Goal: Book appointment/travel/reservation

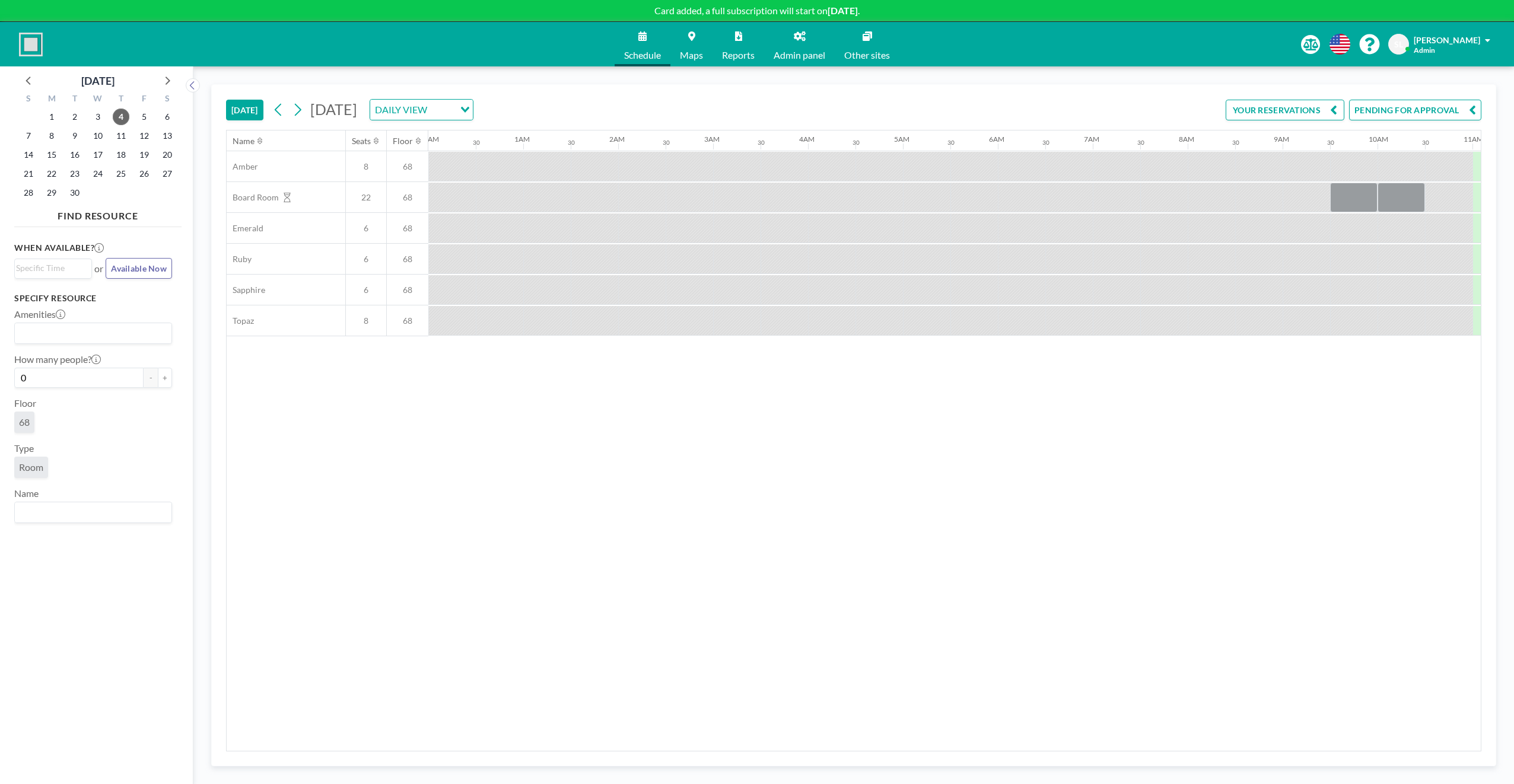
scroll to position [0, 854]
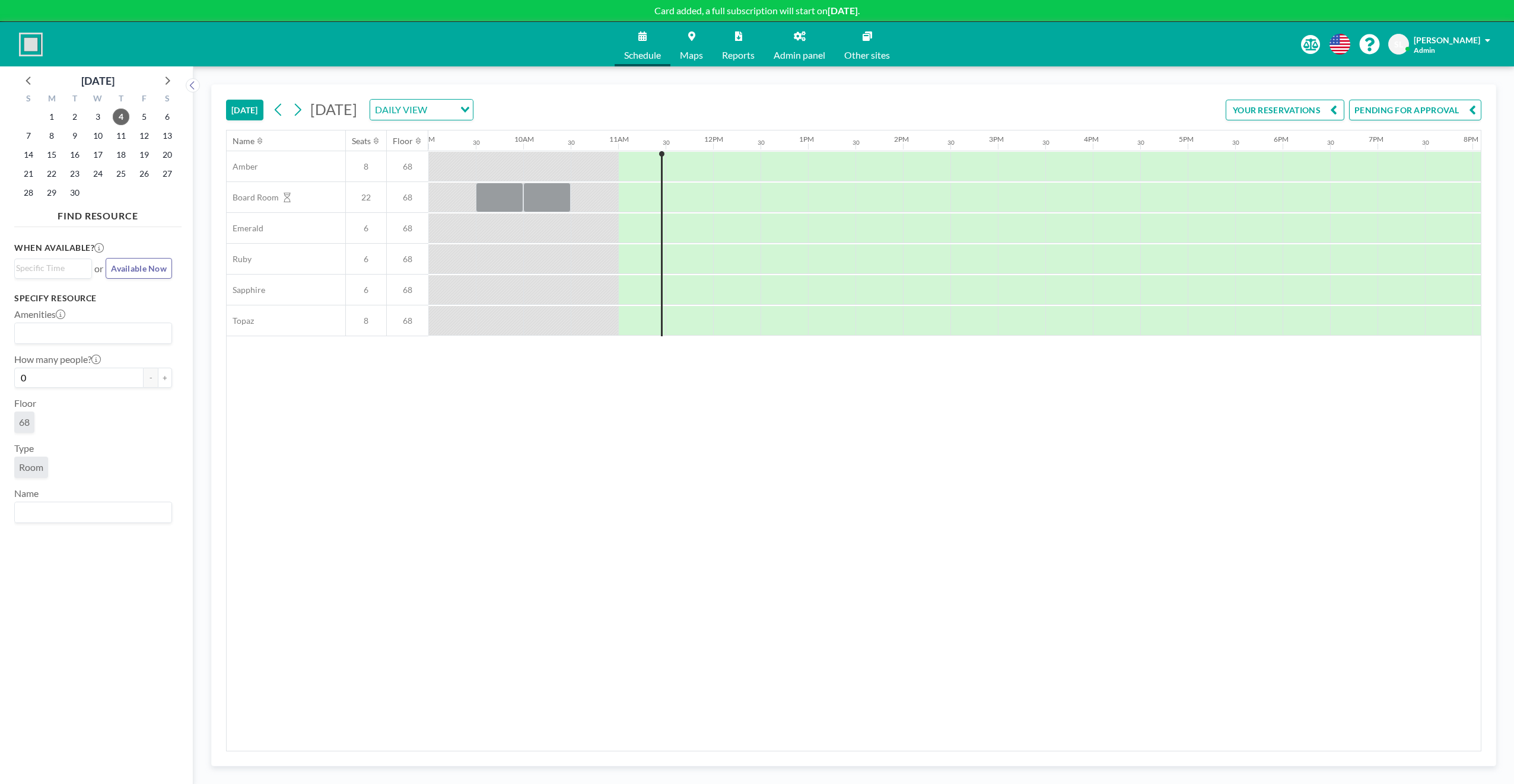
drag, startPoint x: 784, startPoint y: 560, endPoint x: 673, endPoint y: 303, distance: 279.9
click at [784, 560] on div "Name Seats Floor 12AM 30 1AM 30 2AM 30 3AM 30 4AM 30 5AM 30 6AM 30 7AM 30 8AM 3…" at bounding box center [854, 441] width 1254 height 620
click at [554, 202] on div at bounding box center [547, 197] width 47 height 30
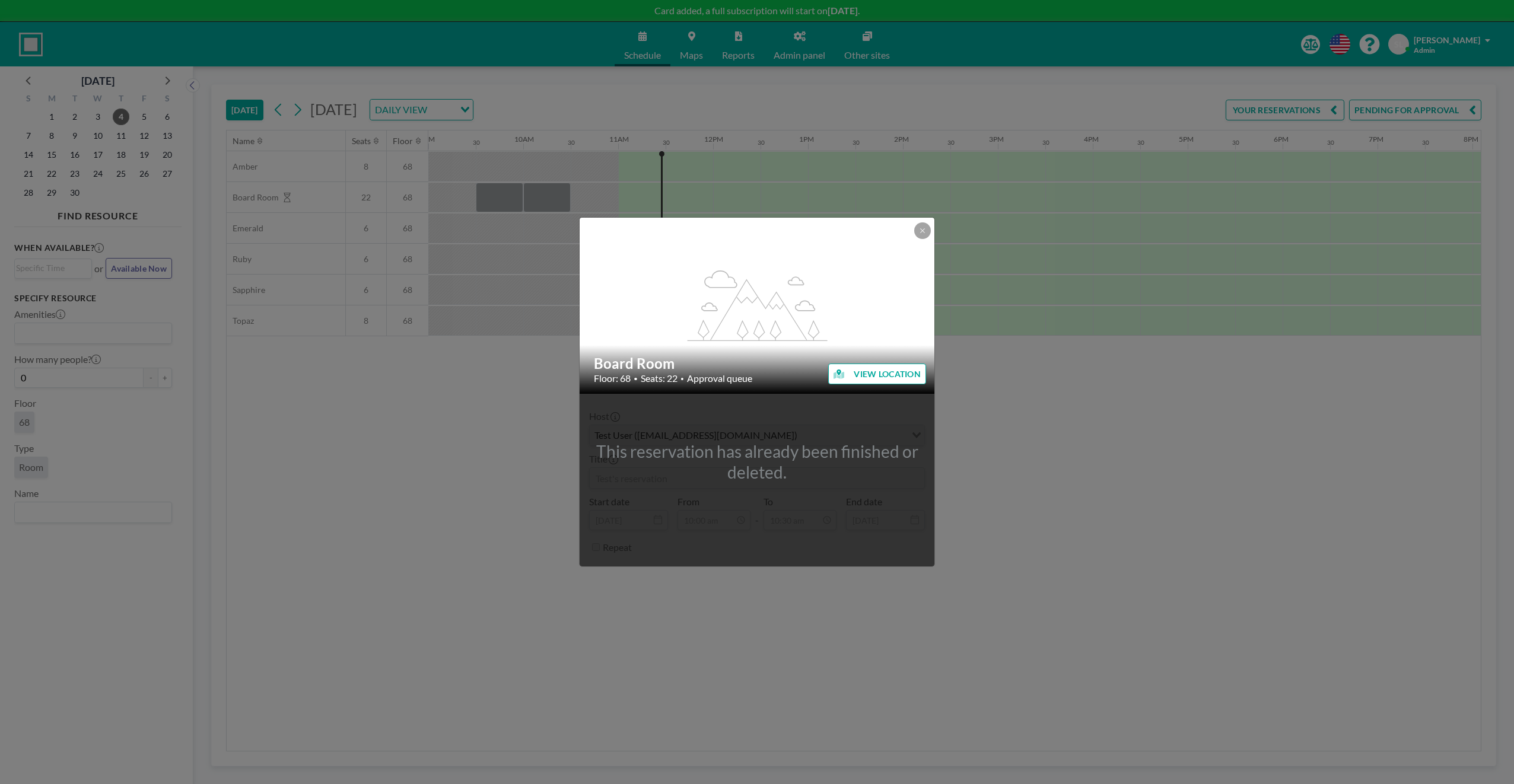
click at [753, 467] on div "This reservation has already been finished or deleted." at bounding box center [756, 462] width 354 height 41
click at [929, 232] on button at bounding box center [922, 230] width 16 height 16
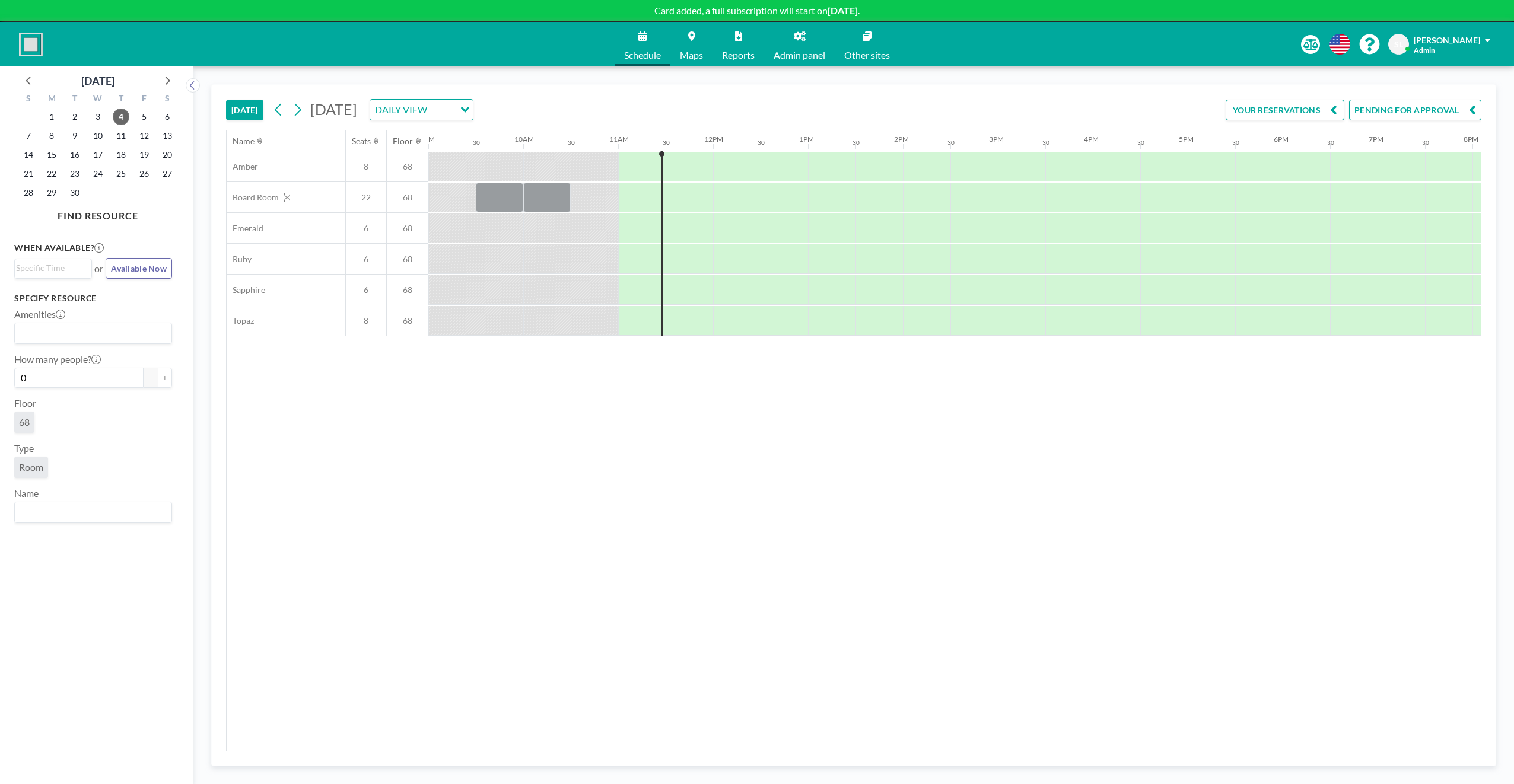
click at [781, 637] on div "Name Seats Floor 12AM 30 1AM 30 2AM 30 3AM 30 4AM 30 5AM 30 6AM 30 7AM 30 8AM 3…" at bounding box center [854, 441] width 1254 height 620
click at [738, 175] on div at bounding box center [737, 167] width 47 height 30
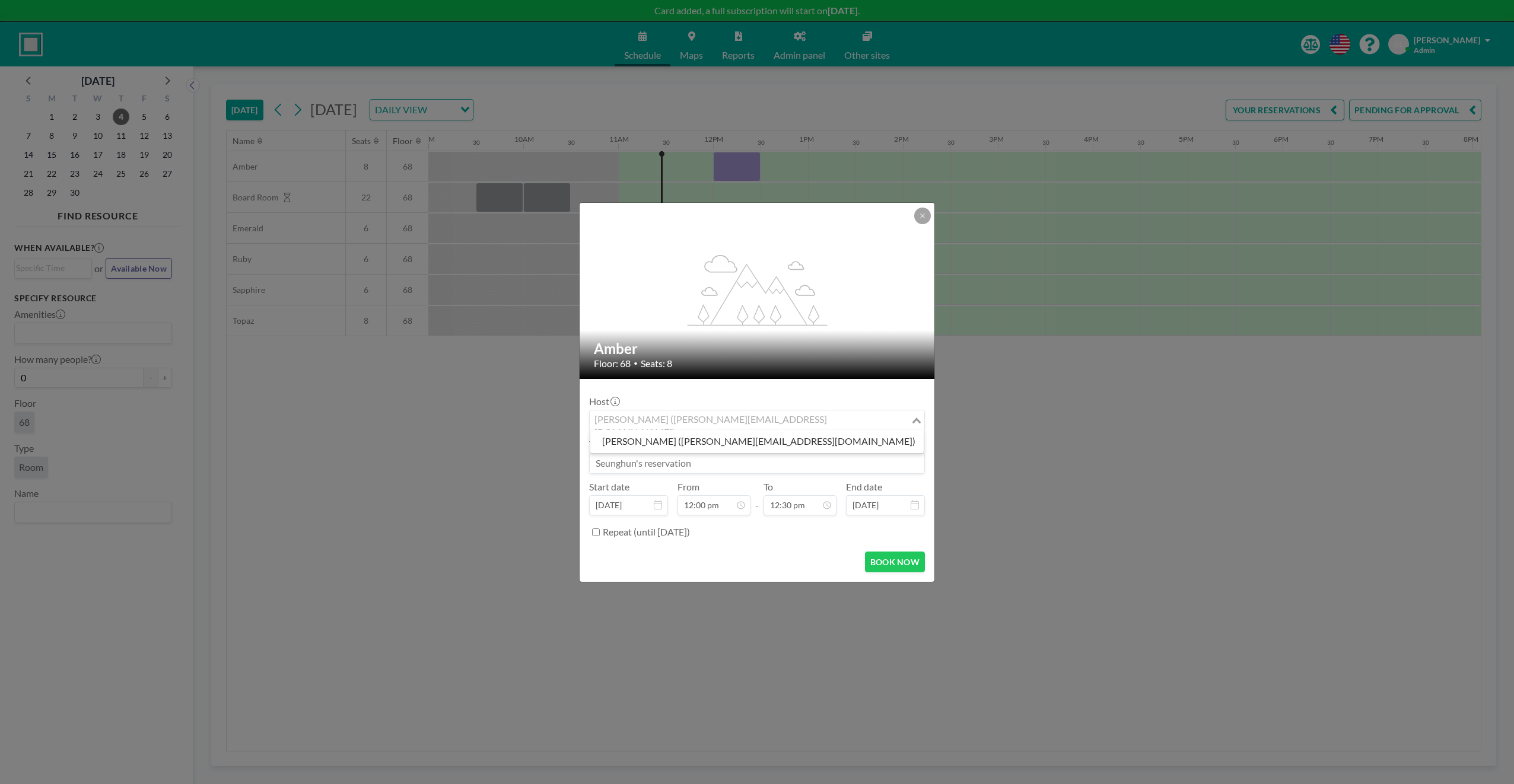
click at [907, 423] on div "Seunghun Lee (seunghun.lee@sk.com) Loading..." at bounding box center [757, 420] width 334 height 20
click at [843, 398] on div "Host Seunghun Lee (seunghun.lee@sk.com) Loading..." at bounding box center [757, 413] width 336 height 36
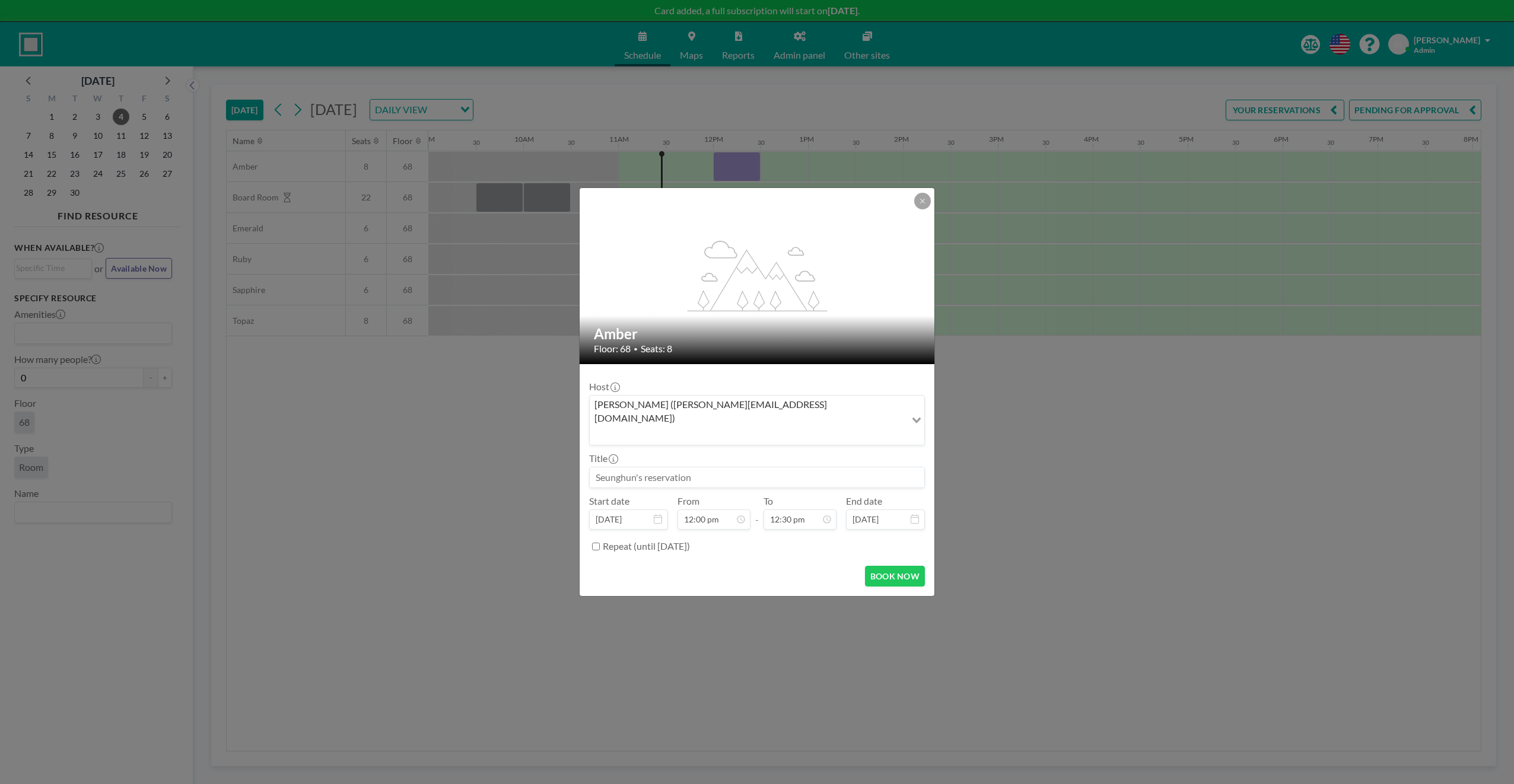
click at [706, 467] on input at bounding box center [757, 477] width 334 height 20
click at [792, 566] on div "BOOK NOW" at bounding box center [757, 576] width 336 height 21
click at [796, 467] on input at bounding box center [757, 477] width 334 height 20
click at [643, 467] on input at bounding box center [757, 477] width 334 height 20
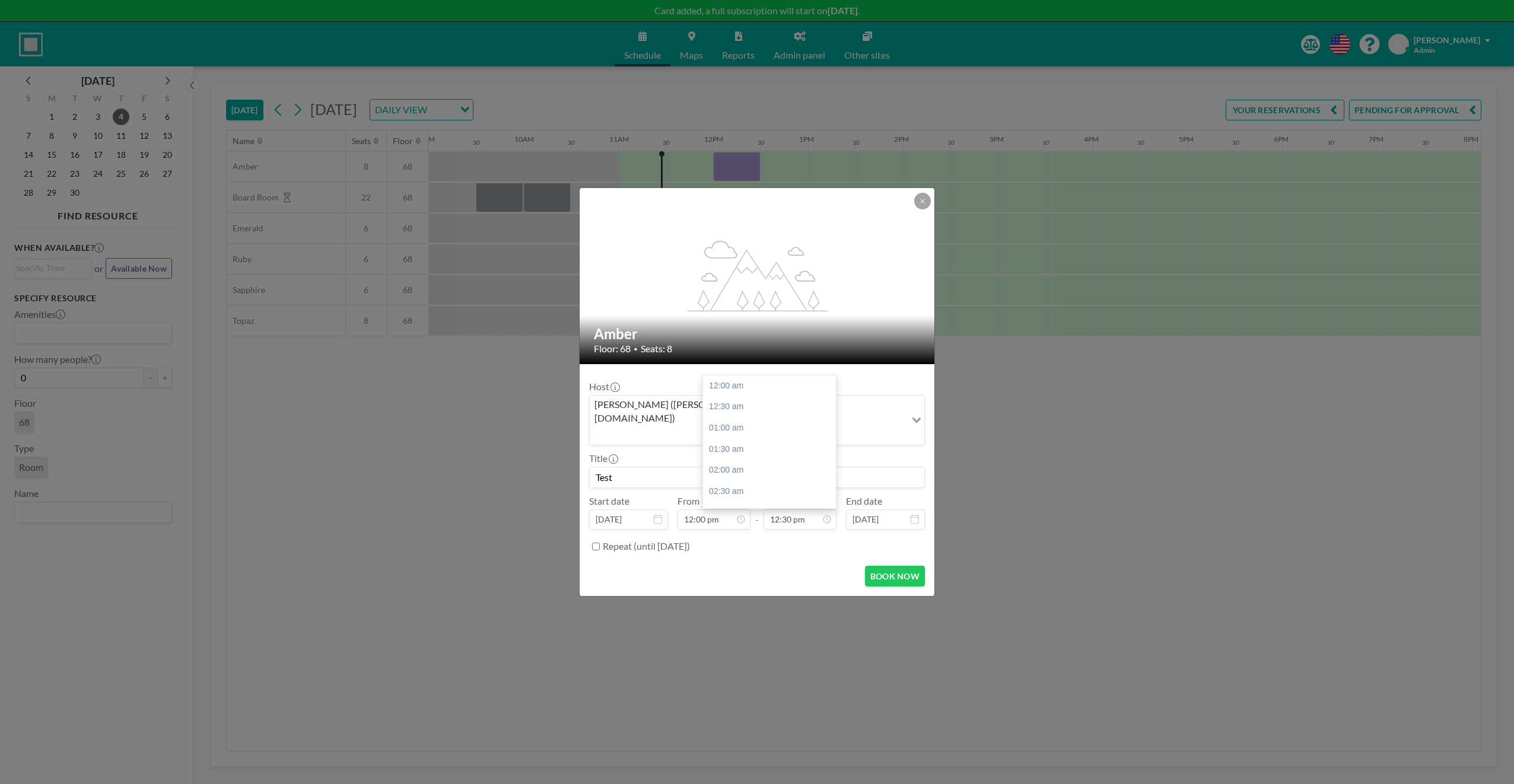
scroll to position [528, 0]
type input "Test"
click at [886, 566] on button "BOOK NOW" at bounding box center [894, 576] width 60 height 21
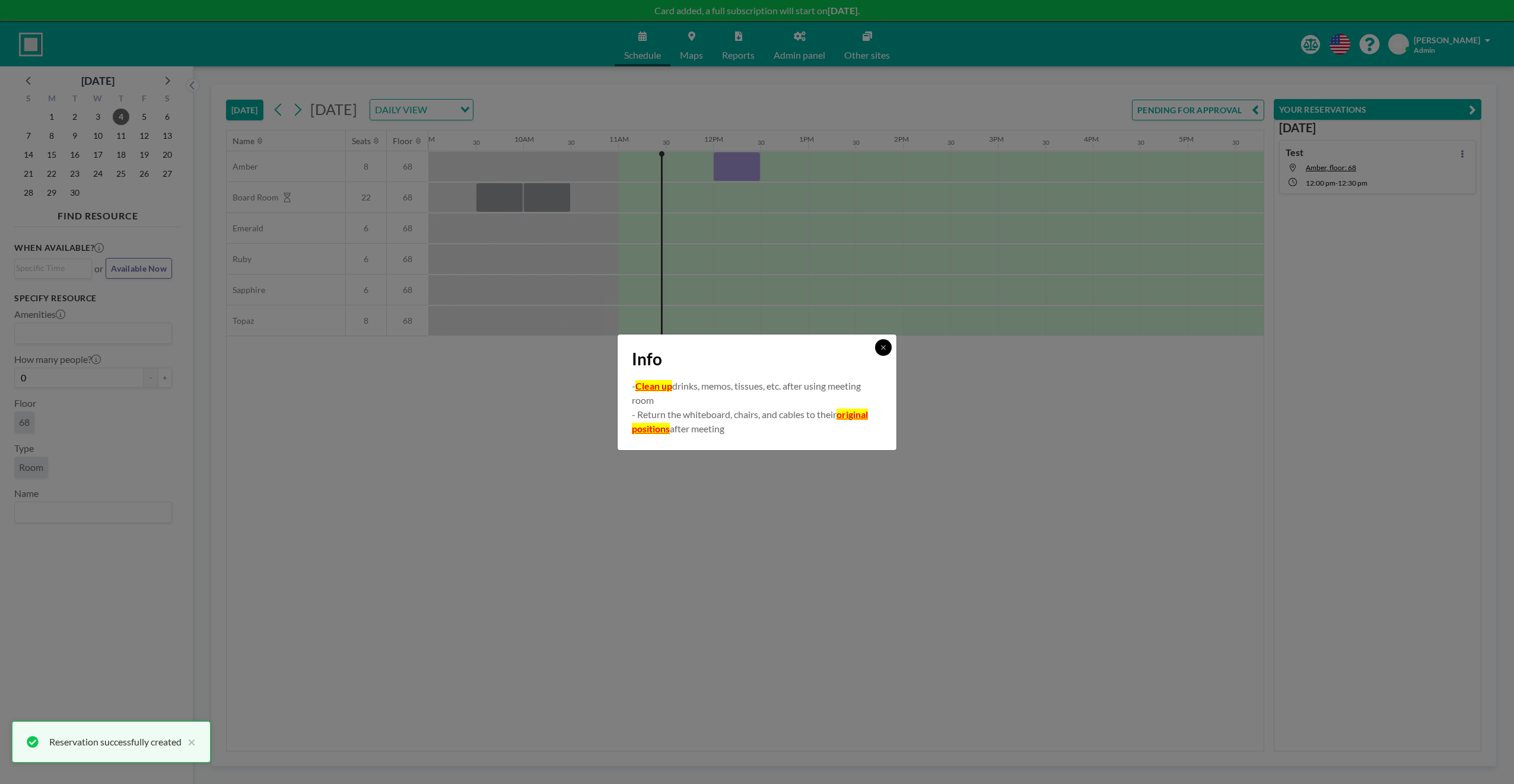
click at [882, 346] on icon at bounding box center [883, 348] width 7 height 7
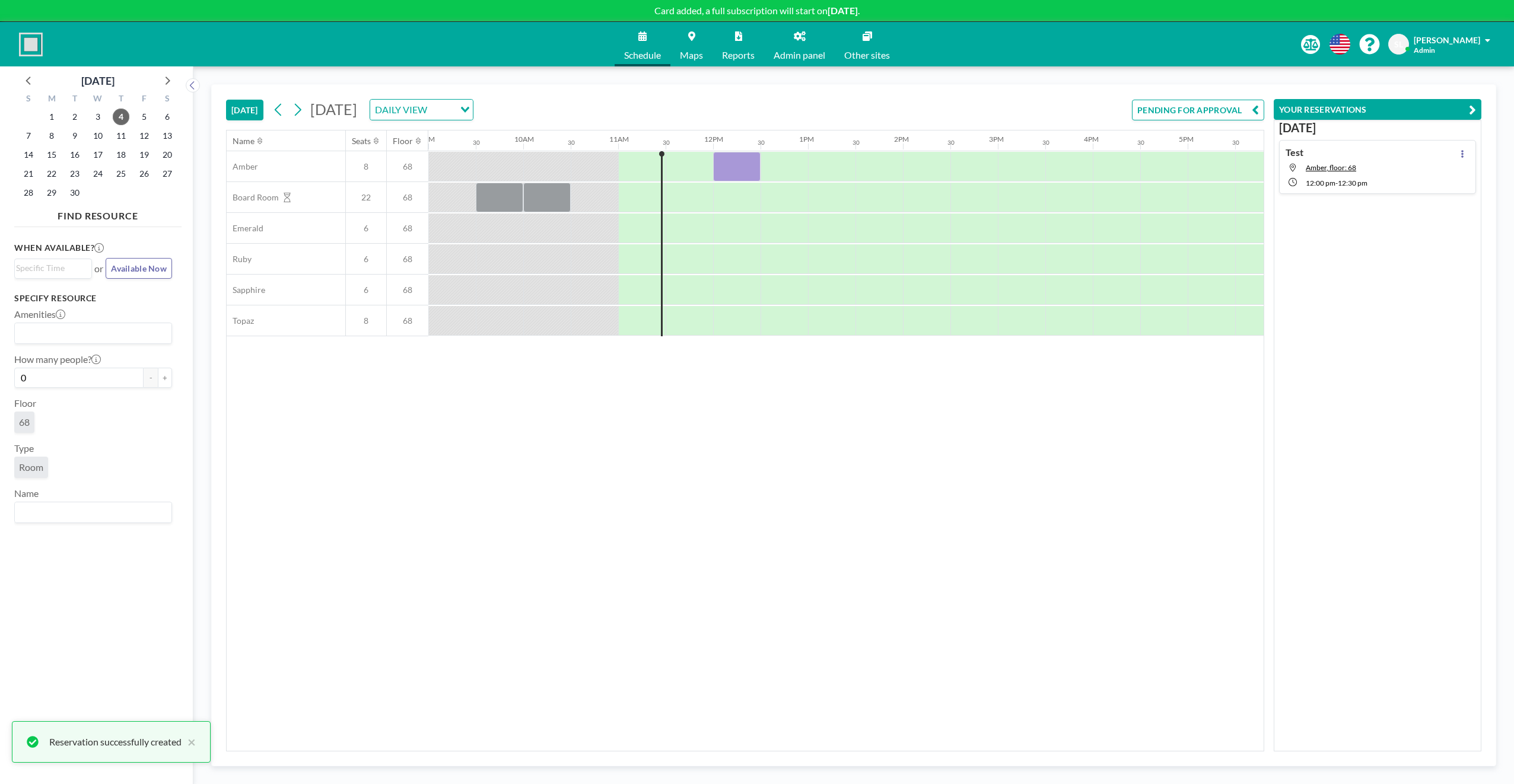
click at [806, 424] on div "Name Seats Floor 12AM 30 1AM 30 2AM 30 3AM 30 4AM 30 5AM 30 6AM 30 7AM 30 8AM 3…" at bounding box center [745, 441] width 1037 height 620
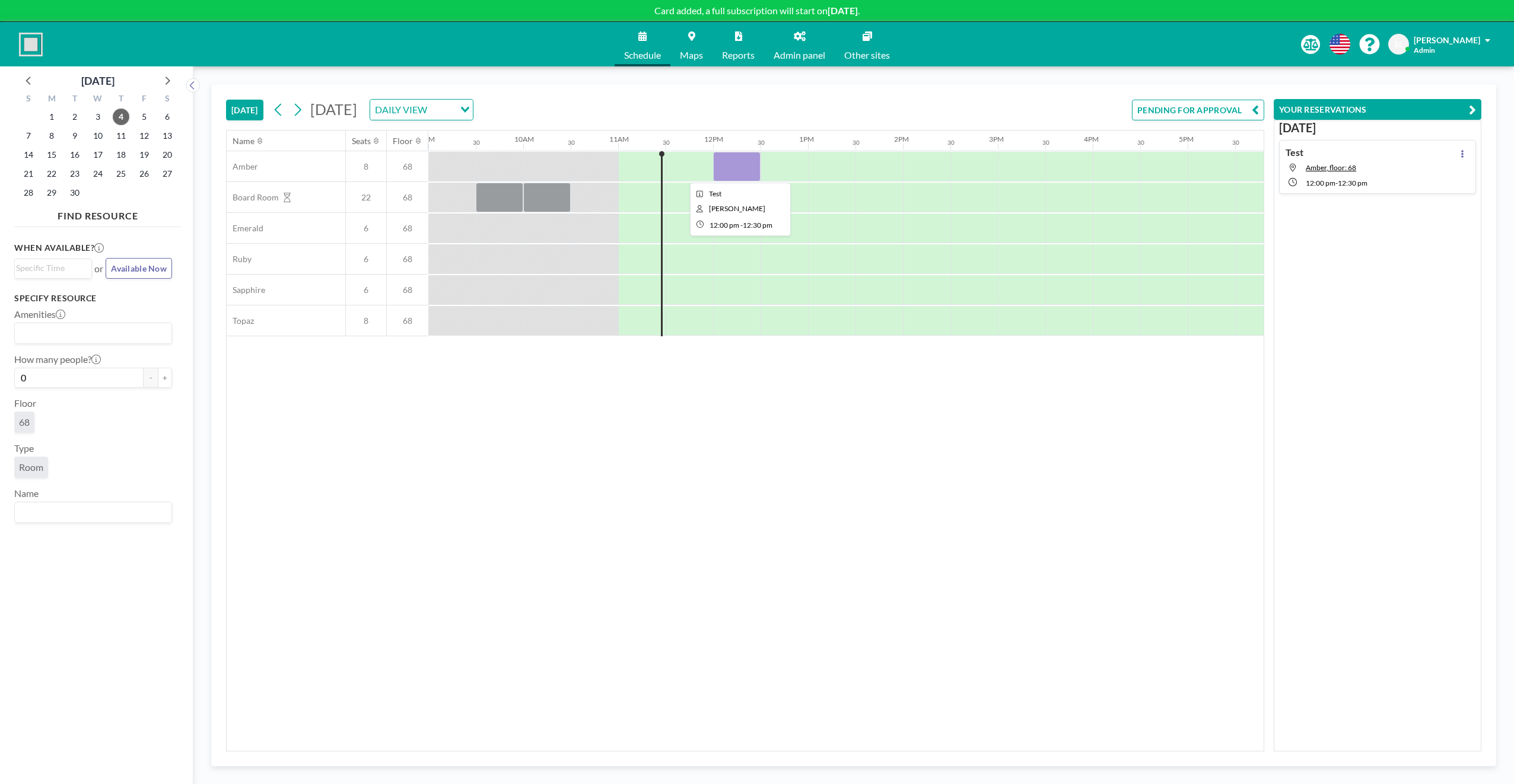
click at [733, 162] on div at bounding box center [737, 167] width 47 height 30
click at [733, 163] on div at bounding box center [737, 167] width 47 height 30
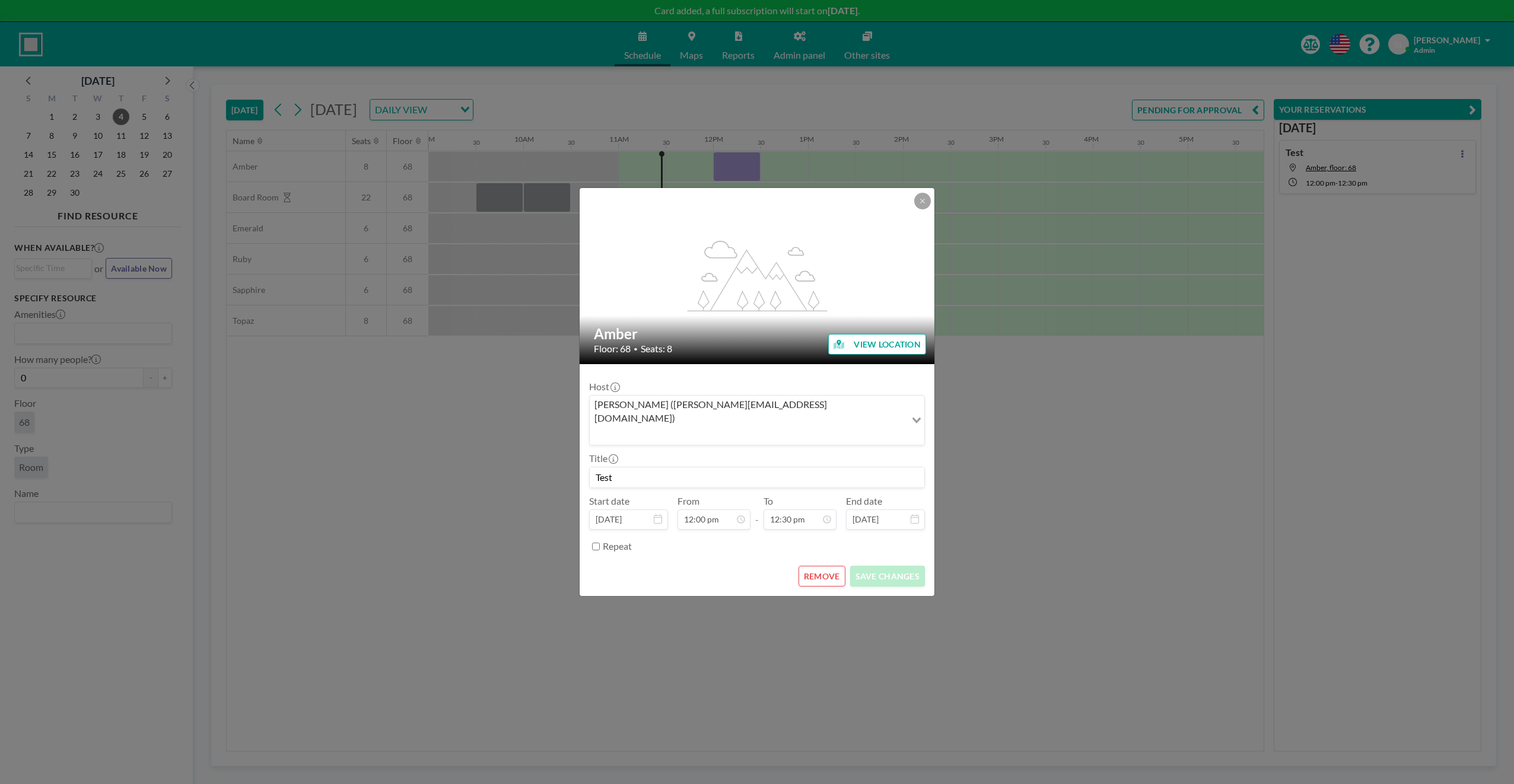
click at [869, 354] on button "VIEW LOCATION" at bounding box center [877, 344] width 98 height 21
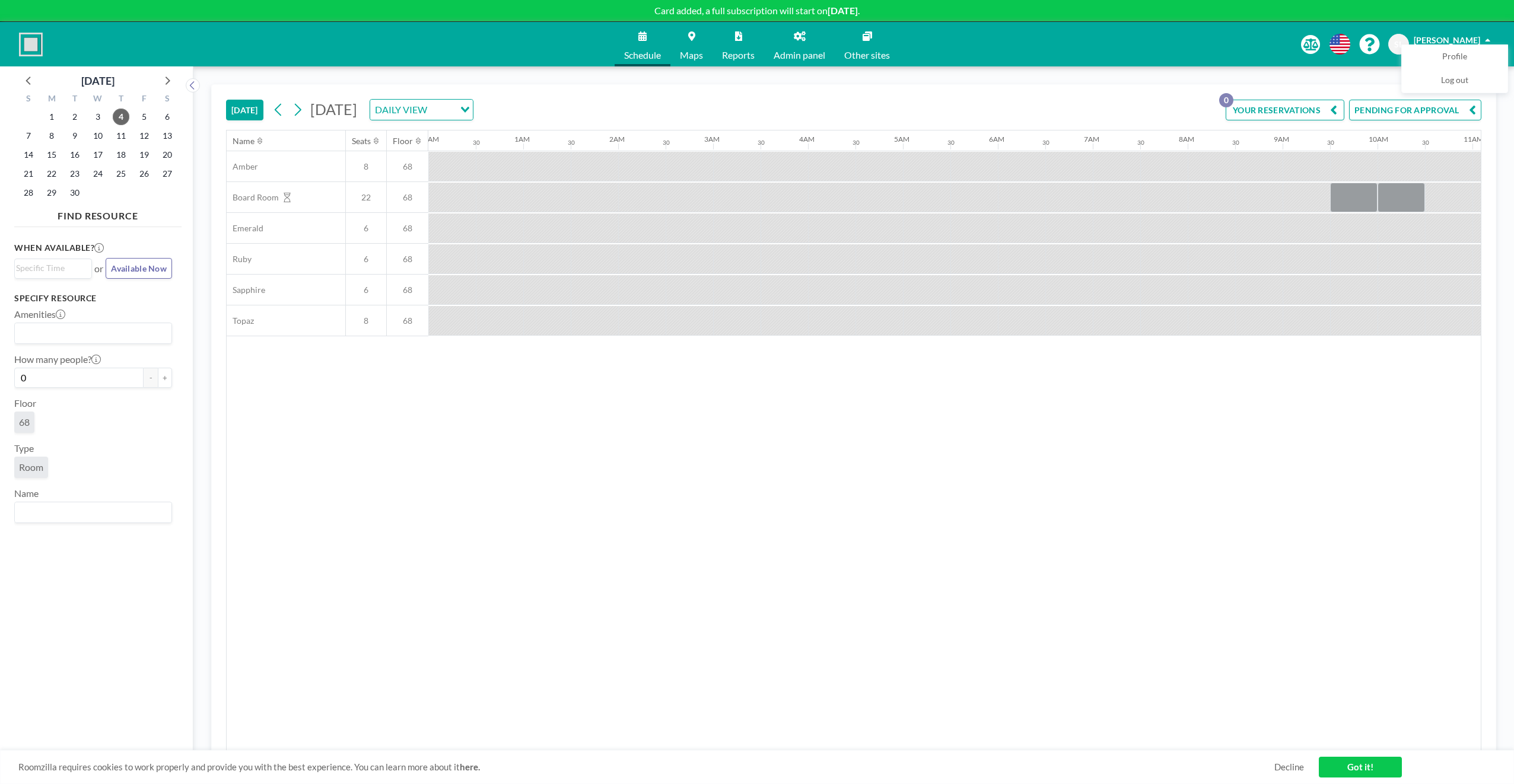
scroll to position [0, 854]
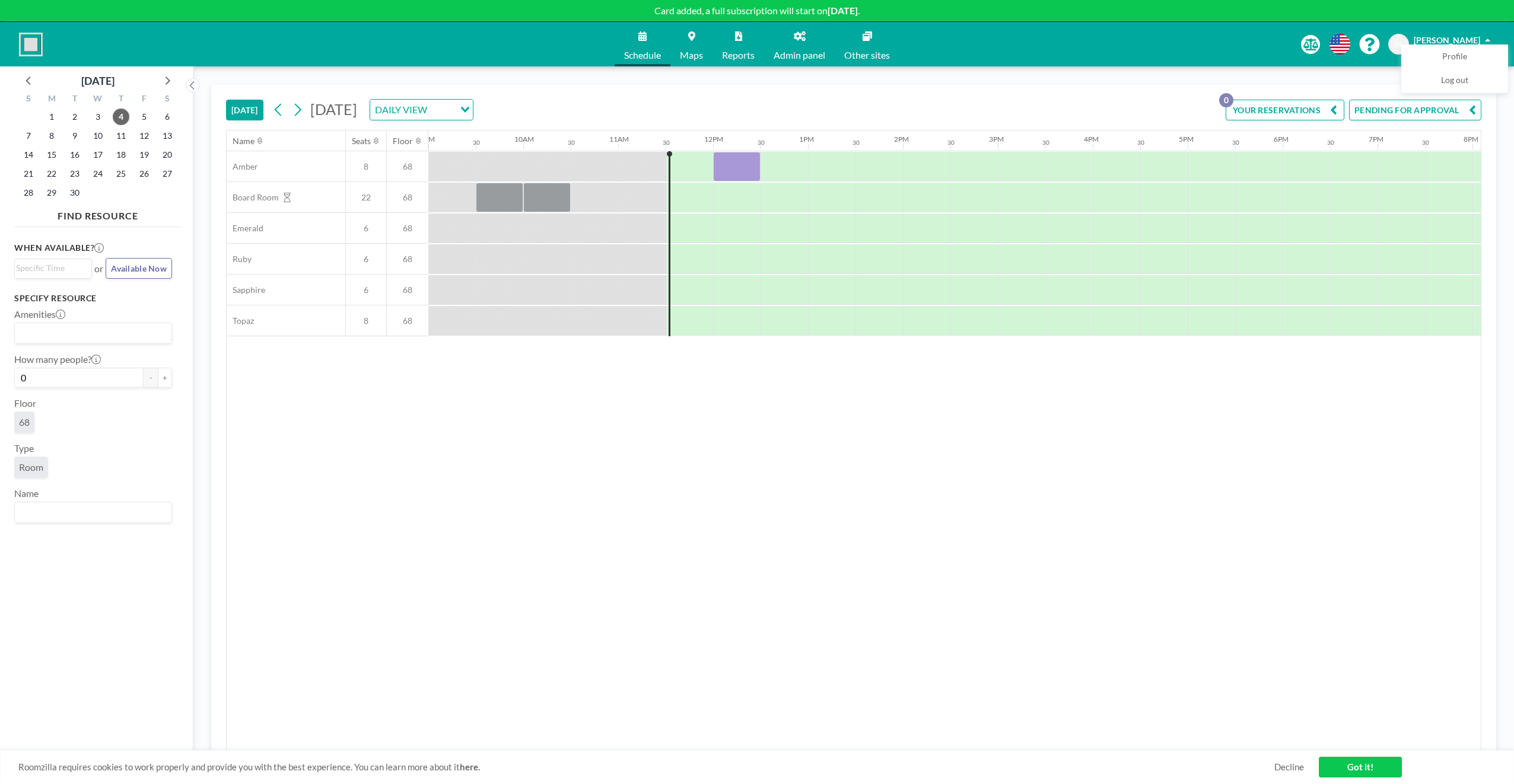
click at [688, 57] on span "Maps" at bounding box center [691, 55] width 23 height 10
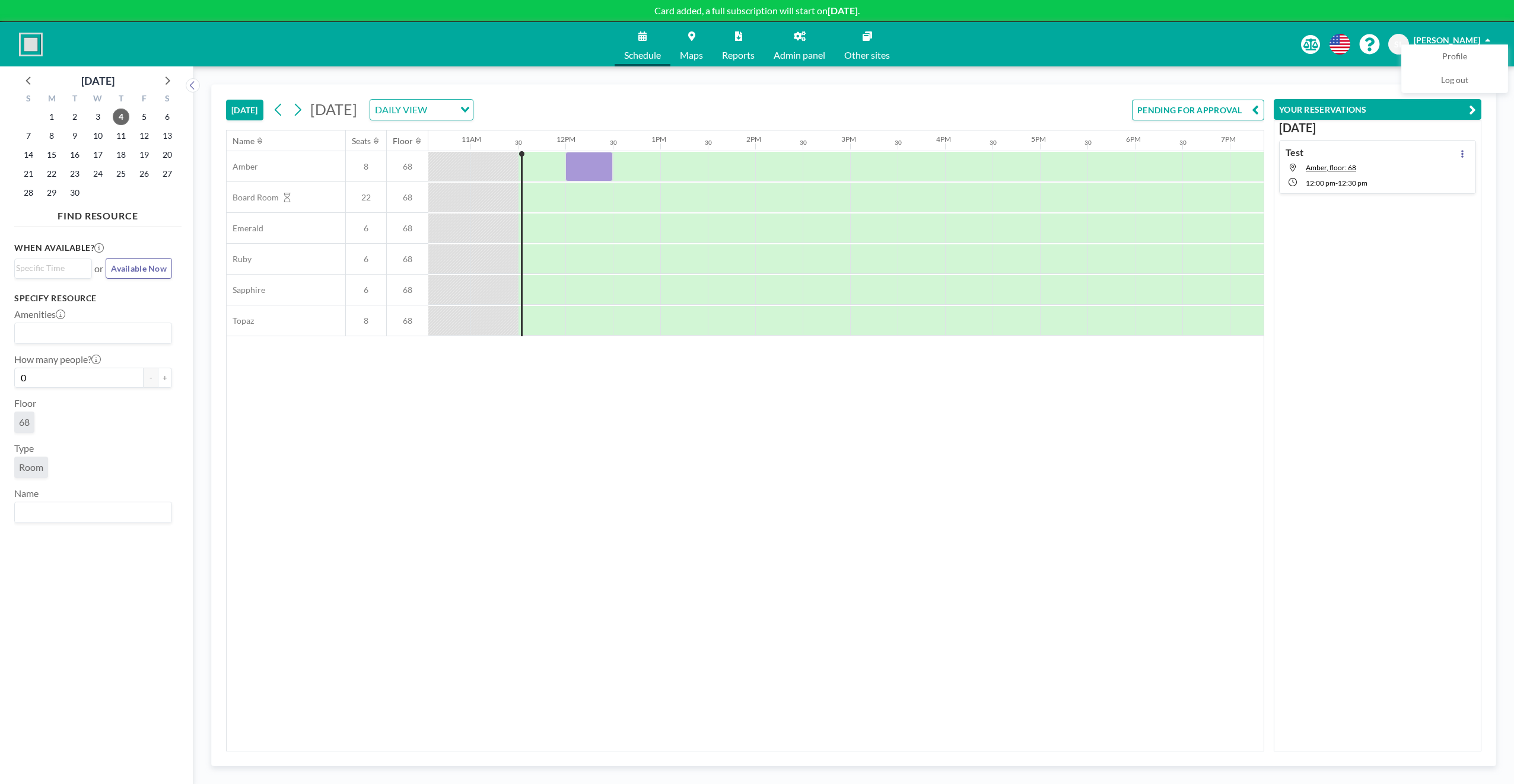
scroll to position [0, 1044]
click at [779, 14] on p "Card added, a full subscription will start on [DATE] ." at bounding box center [757, 11] width 1514 height 12
click at [453, 109] on input "Search for option" at bounding box center [441, 109] width 22 height 15
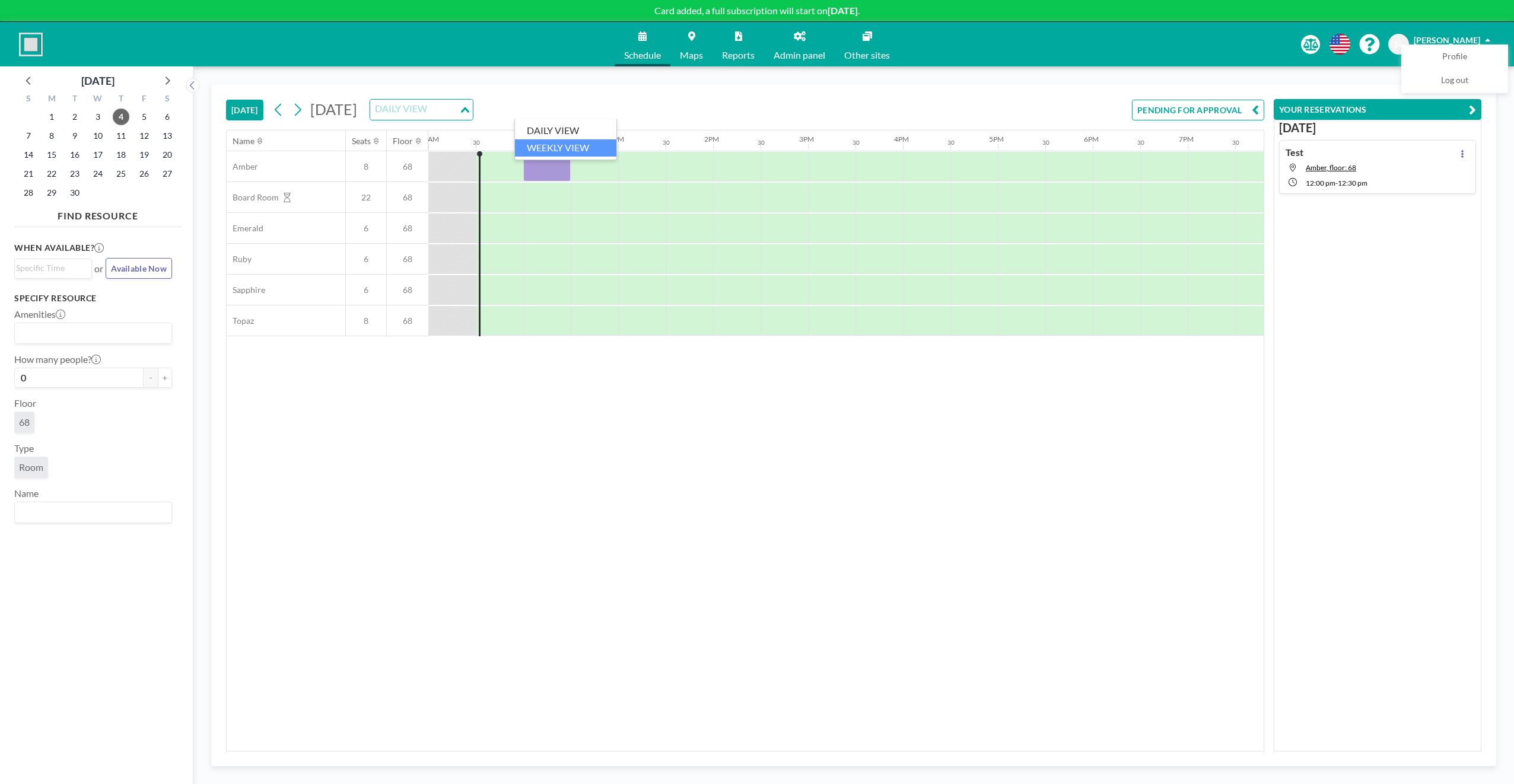
click at [580, 143] on li "WEEKLY VIEW" at bounding box center [565, 148] width 102 height 17
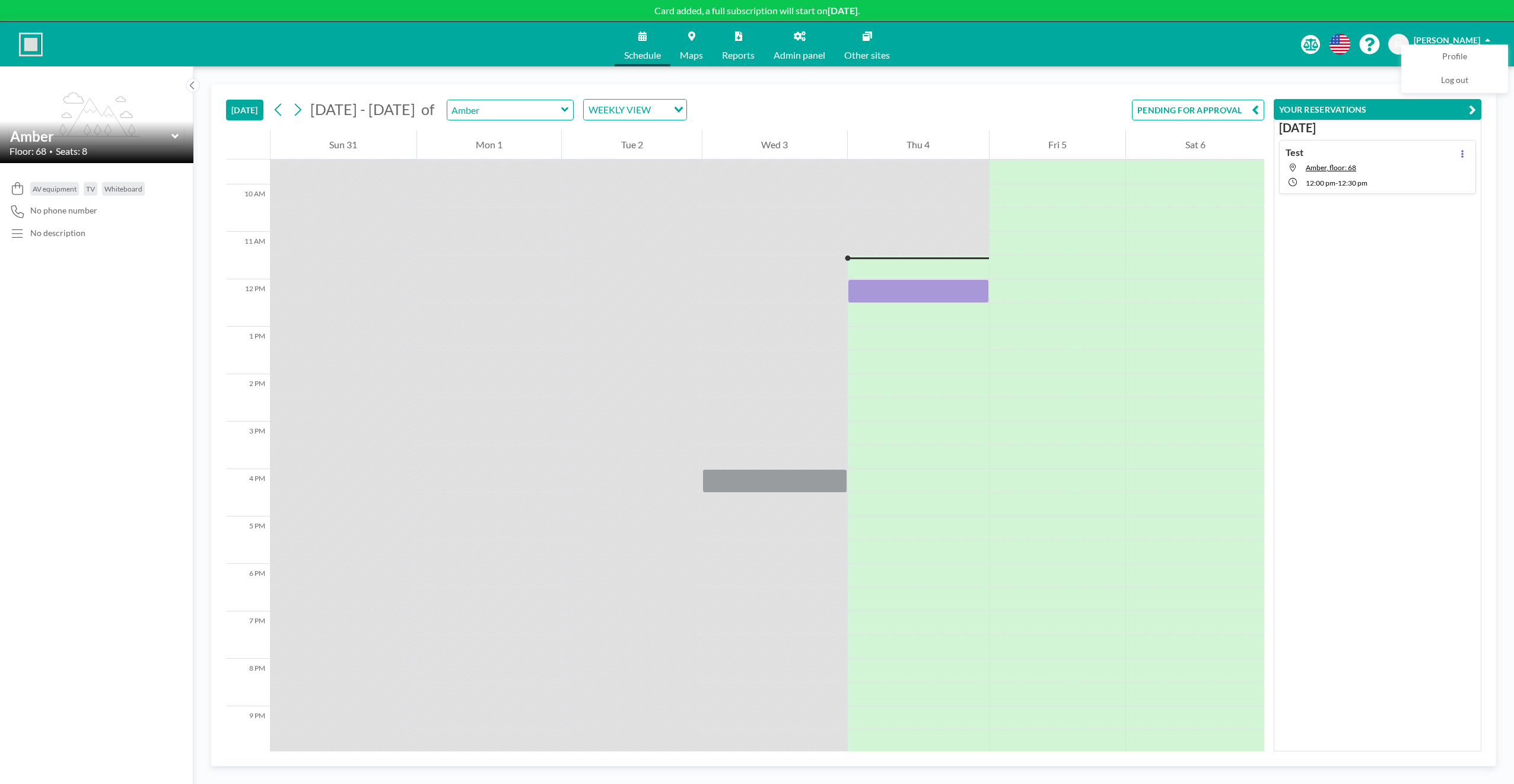
scroll to position [521, 0]
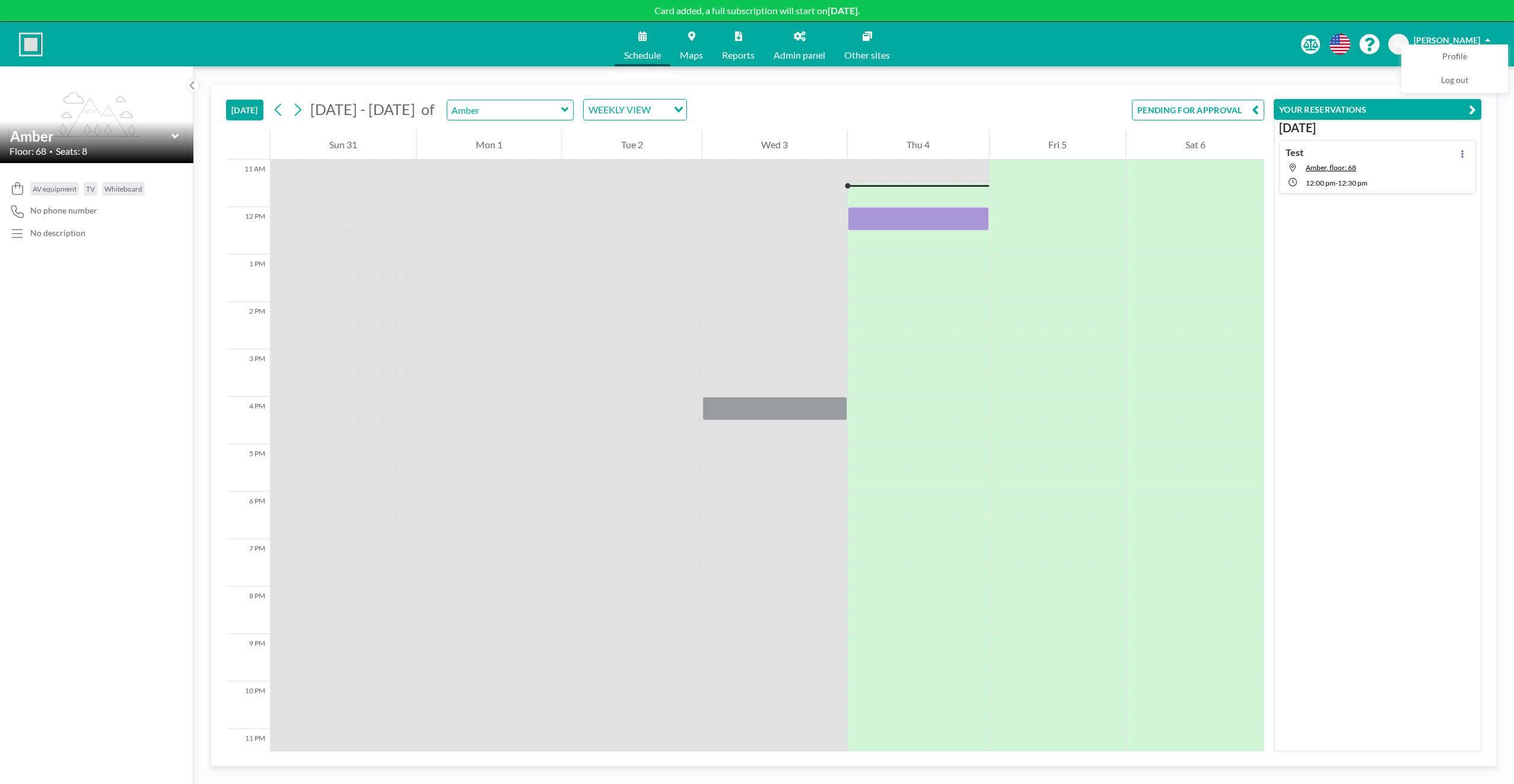
click at [1188, 110] on button "PENDING FOR APPROVAL" at bounding box center [1198, 110] width 133 height 21
click at [1187, 111] on button "YOUR RESERVATIONS 1" at bounding box center [1205, 110] width 119 height 21
click at [1223, 110] on button "PENDING FOR APPROVAL" at bounding box center [1198, 110] width 133 height 21
click at [1235, 109] on button "YOUR RESERVATIONS 1" at bounding box center [1205, 110] width 119 height 21
click at [1350, 170] on span "Amber, floor: 68" at bounding box center [1330, 167] width 50 height 9
